Goal: Transaction & Acquisition: Subscribe to service/newsletter

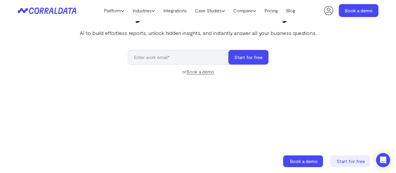
scroll to position [46, 0]
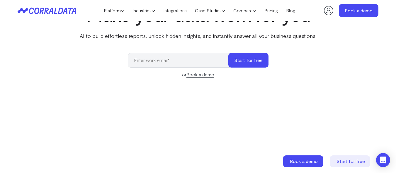
click at [150, 58] on input "email" at bounding box center [181, 60] width 106 height 15
click at [246, 62] on button "Start for free" at bounding box center [248, 60] width 40 height 15
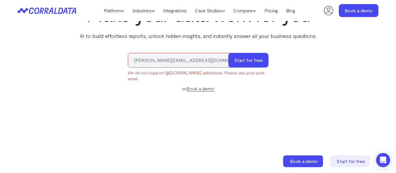
click at [180, 59] on input "sourish.taludar@yahoo.com" at bounding box center [181, 60] width 106 height 15
type input "sourish.taludar@wns.com"
click at [236, 64] on button "Start for free" at bounding box center [248, 60] width 40 height 15
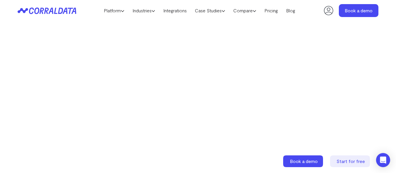
scroll to position [76, 0]
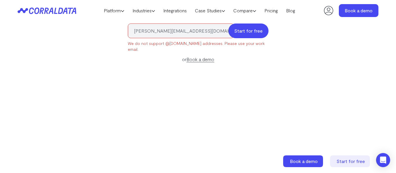
click at [246, 31] on button "Start for free" at bounding box center [248, 30] width 40 height 15
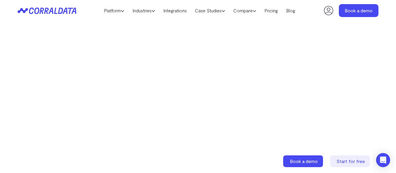
scroll to position [17, 0]
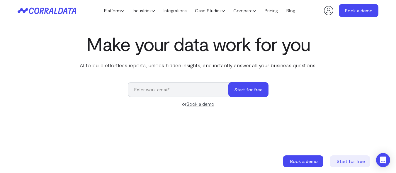
click at [152, 91] on input "email" at bounding box center [181, 89] width 106 height 15
type input "[PERSON_NAME][EMAIL_ADDRESS][PERSON_NAME][DOMAIN_NAME]"
click at [253, 92] on button "Start for free" at bounding box center [248, 89] width 40 height 15
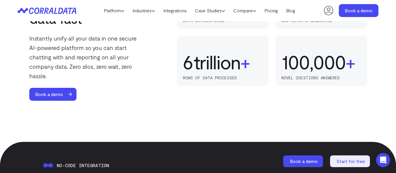
scroll to position [486, 0]
